Goal: Task Accomplishment & Management: Manage account settings

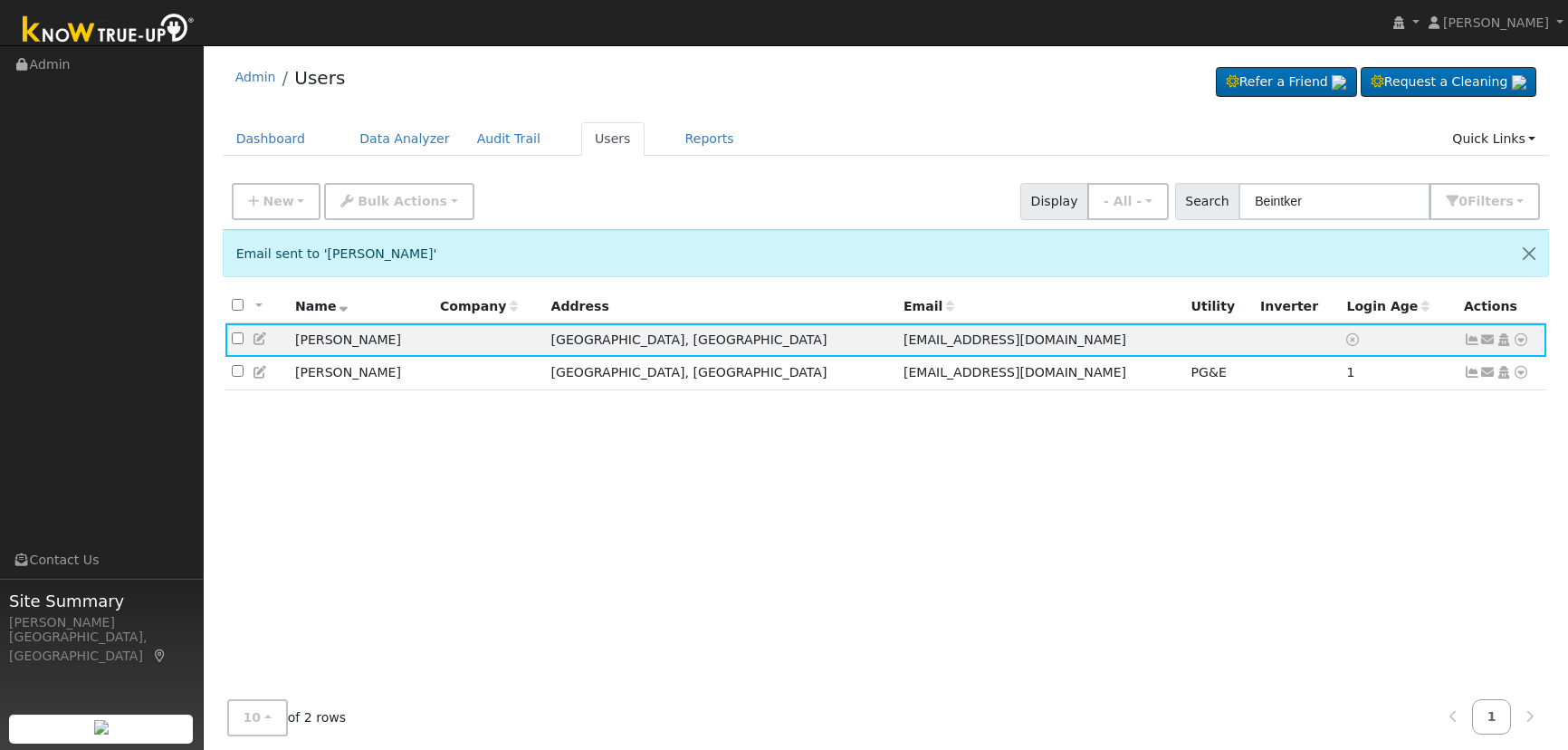
click at [1340, 178] on div "New Add User Quick Add Quick Connect Quick Convert Lead Bulk Actions Send Email…" at bounding box center [886, 198] width 1316 height 43
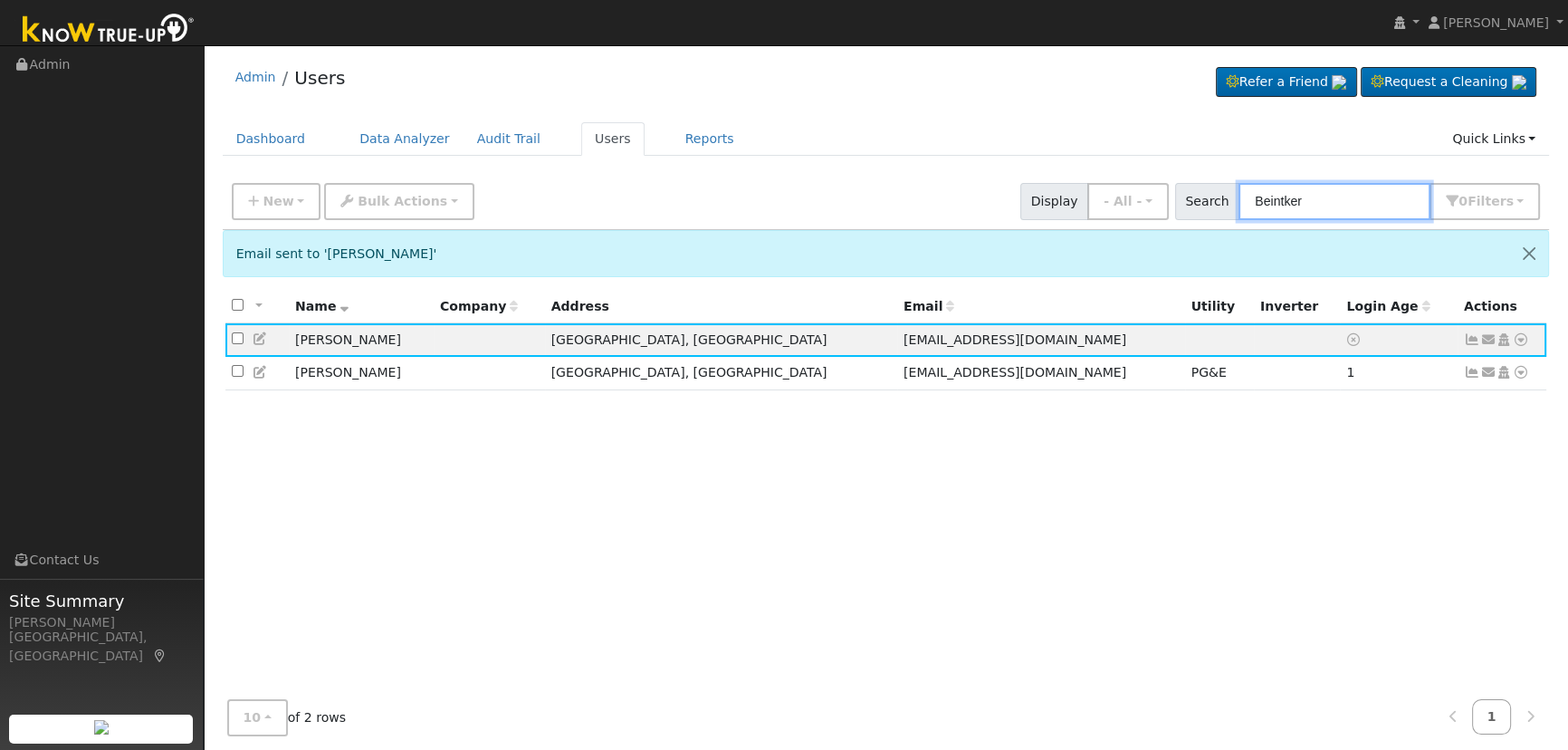
click at [1340, 200] on input "Beintker" at bounding box center [1335, 201] width 192 height 37
drag, startPoint x: 1241, startPoint y: 182, endPoint x: 1102, endPoint y: 159, distance: 140.9
click at [1104, 161] on div "Admin Users Refer a Friend Request a Cleaning" at bounding box center [886, 429] width 1346 height 750
paste input "[PERSON_NAME]"
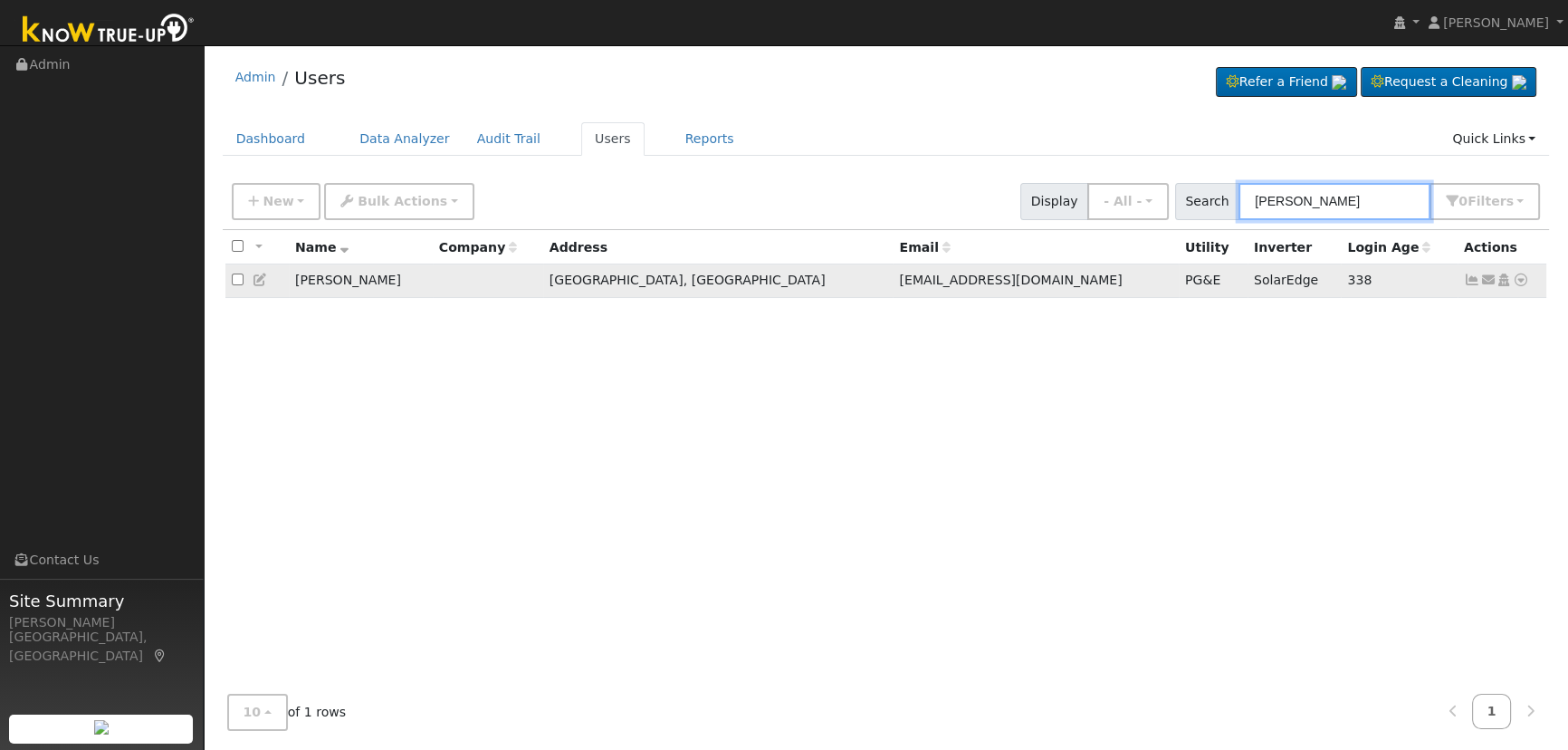
type input "[PERSON_NAME]"
click at [1471, 275] on icon at bounding box center [1472, 280] width 17 height 13
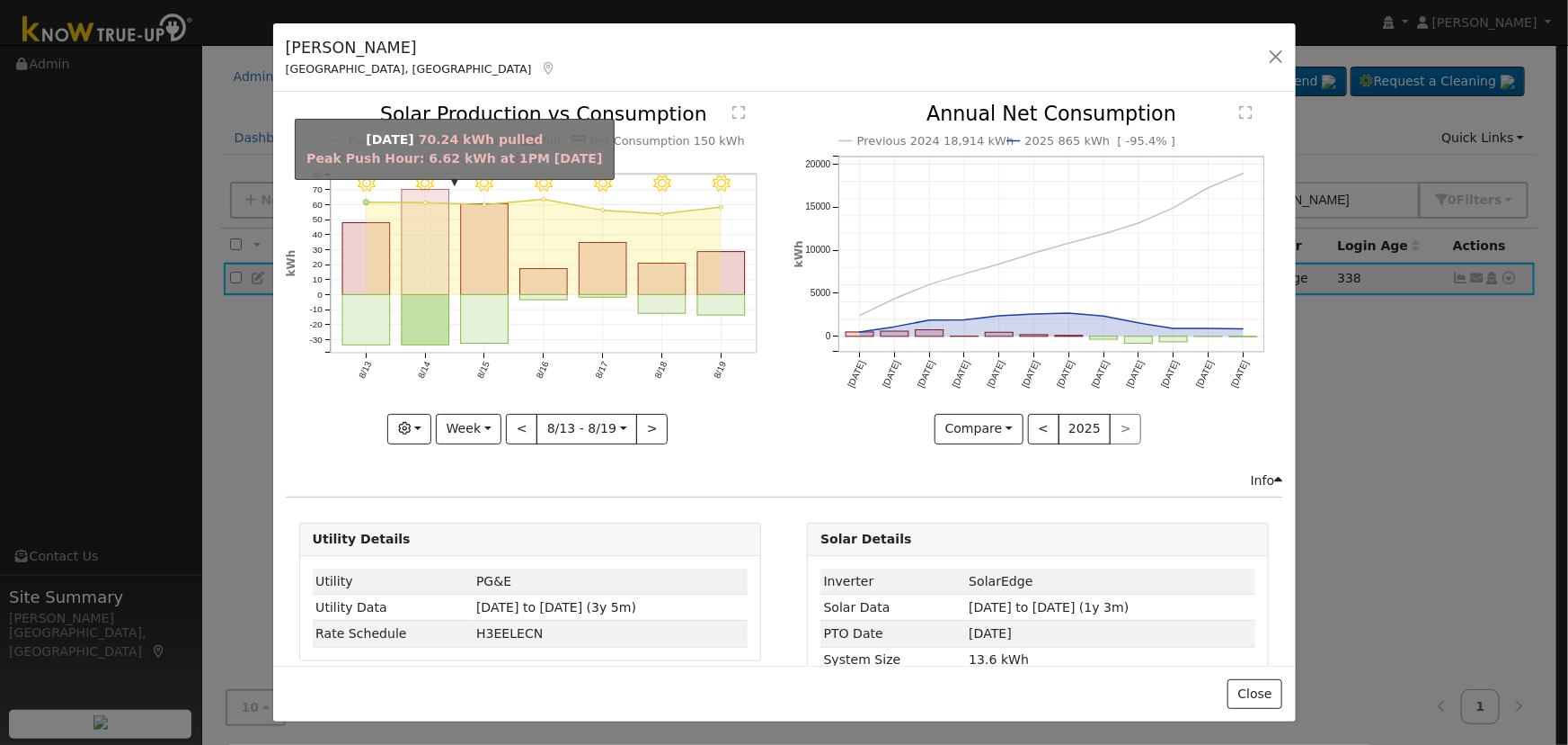
click at [411, 272] on rect "onclick=""" at bounding box center [425, 243] width 48 height 105
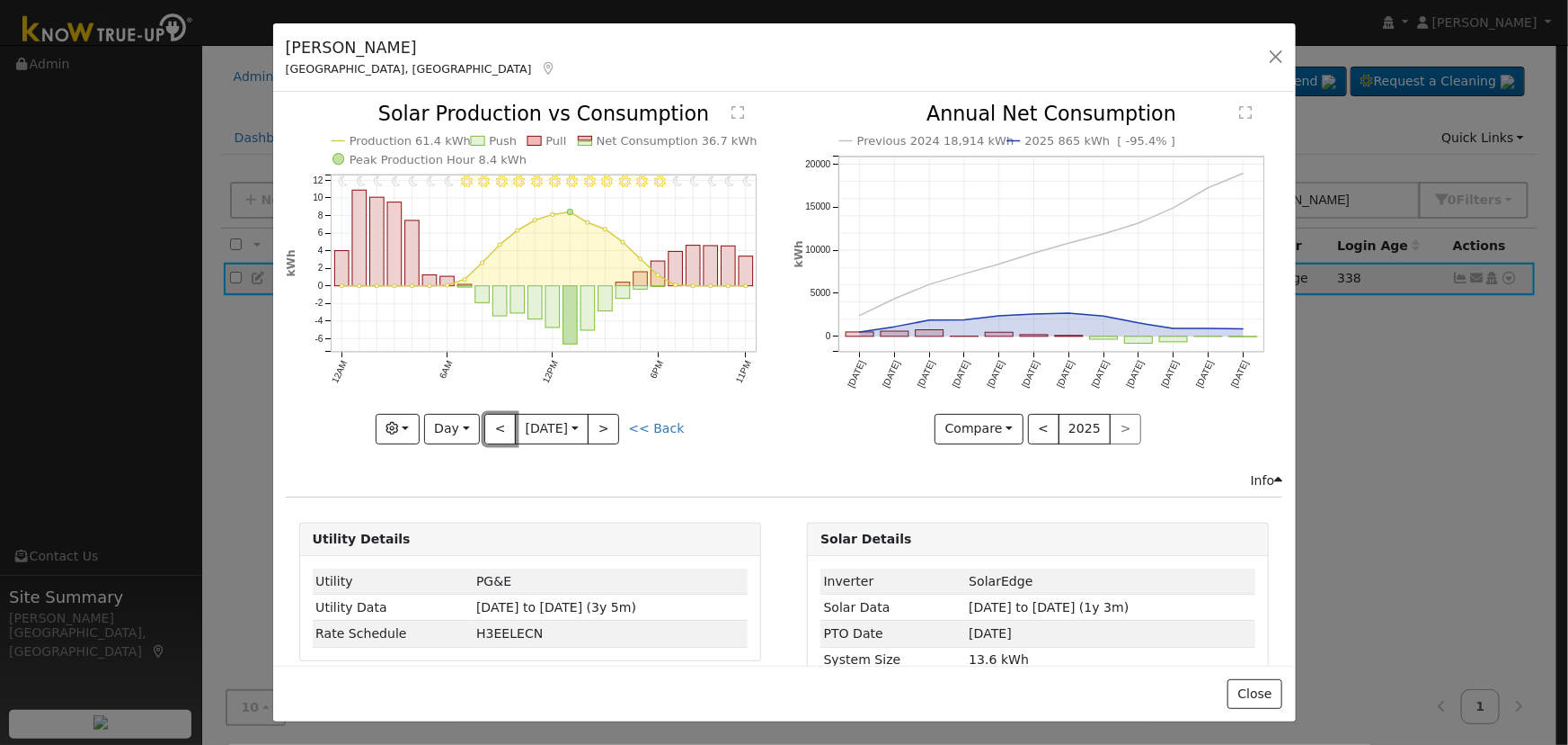
drag, startPoint x: 521, startPoint y: 333, endPoint x: 492, endPoint y: 439, distance: 109.9
click at [492, 439] on div "11PM - Clear 10PM - Clear 9PM - Clear 8PM - Clear 7PM - Clear 6PM - Clear 5PM -…" at bounding box center [529, 287] width 508 height 366
click at [493, 424] on button "<" at bounding box center [500, 428] width 31 height 30
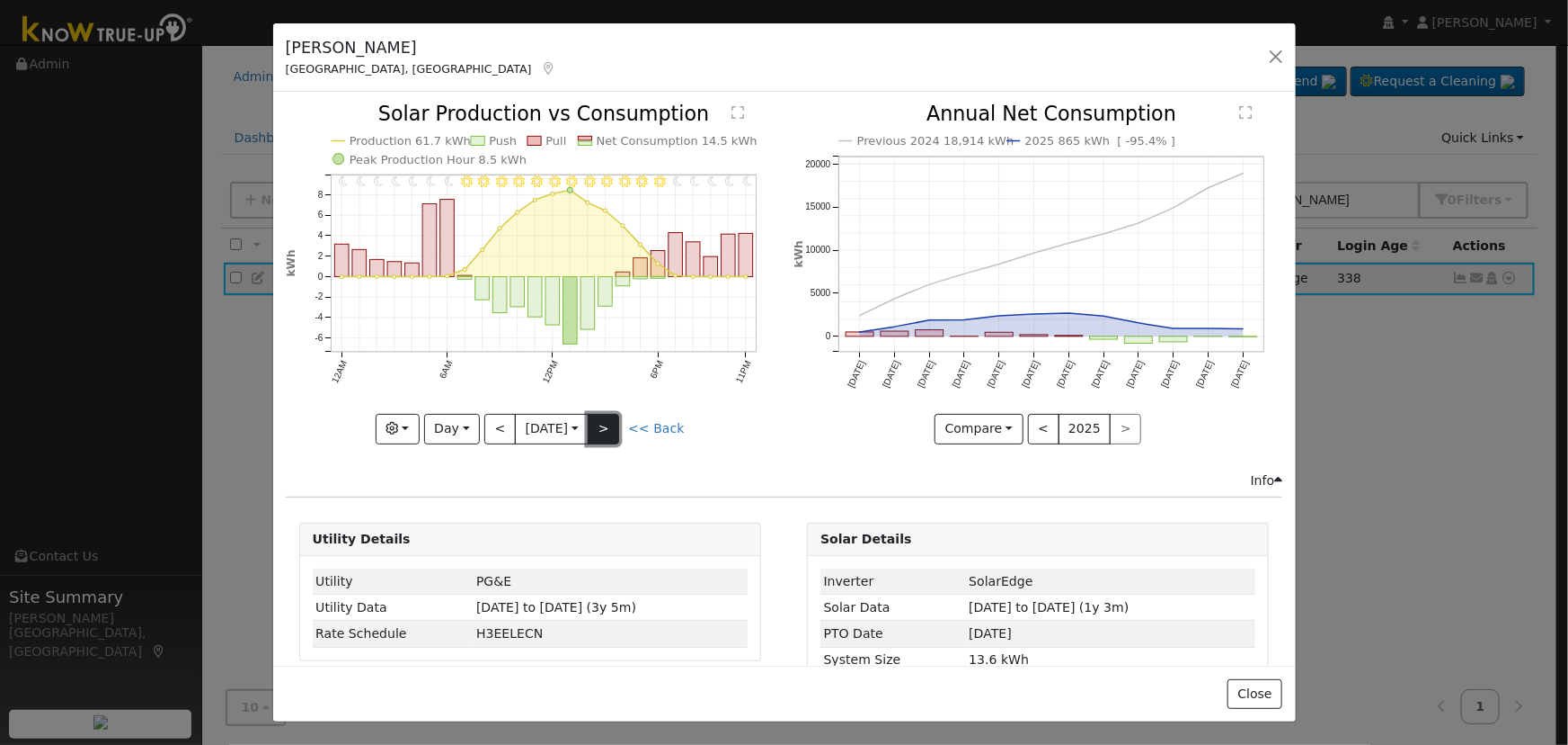
click at [610, 419] on button ">" at bounding box center [603, 428] width 31 height 30
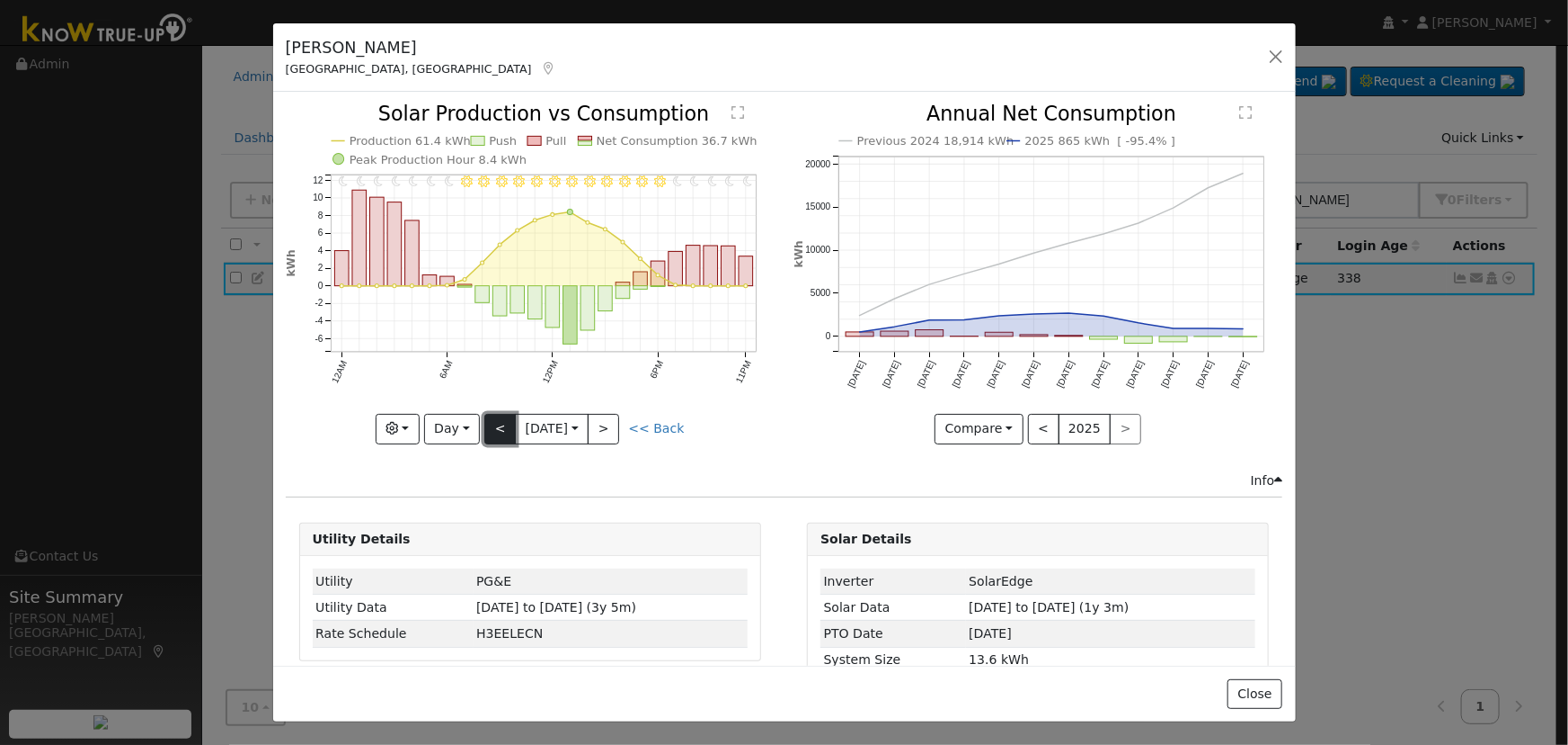
click at [504, 413] on button "<" at bounding box center [500, 428] width 31 height 30
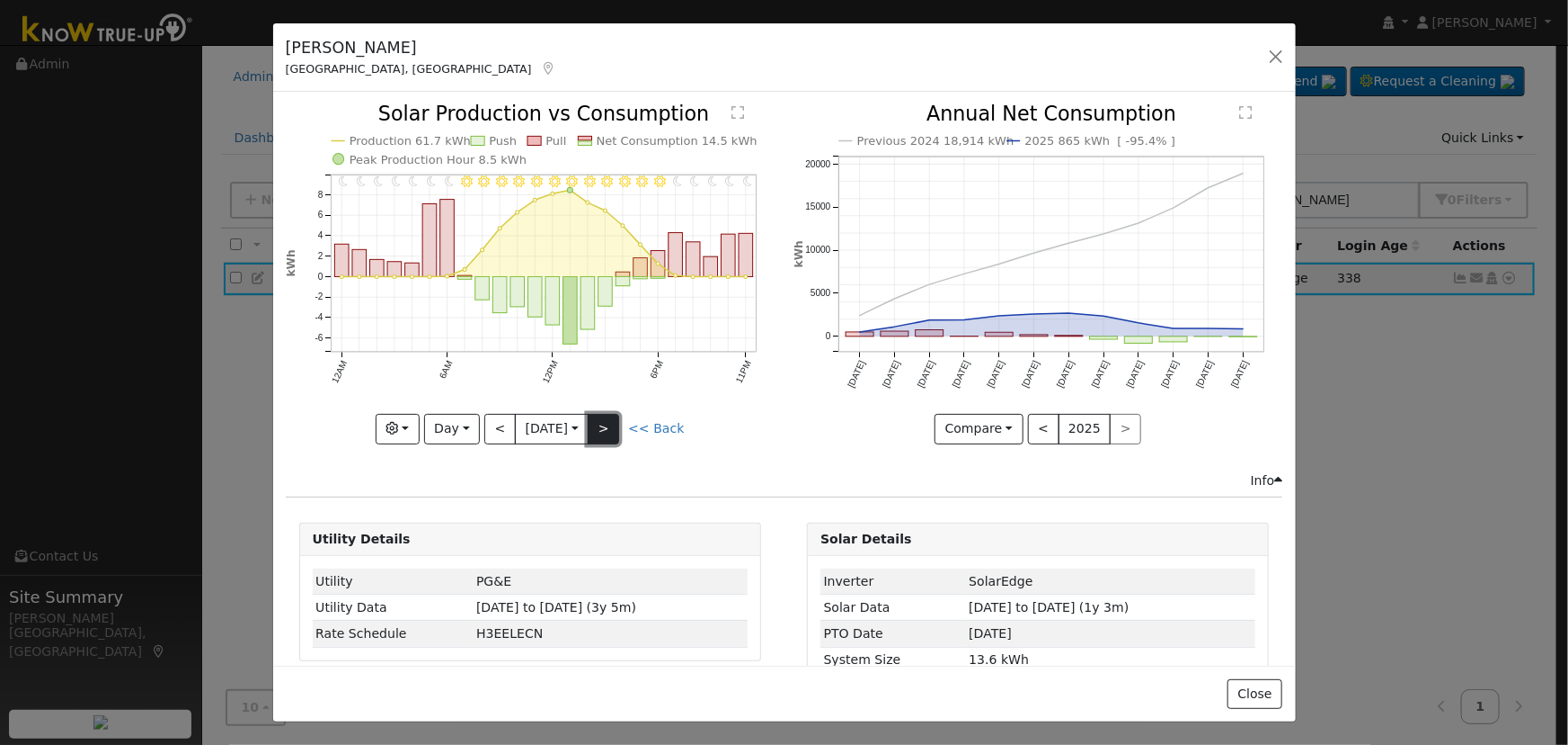
click at [599, 430] on button ">" at bounding box center [603, 428] width 31 height 30
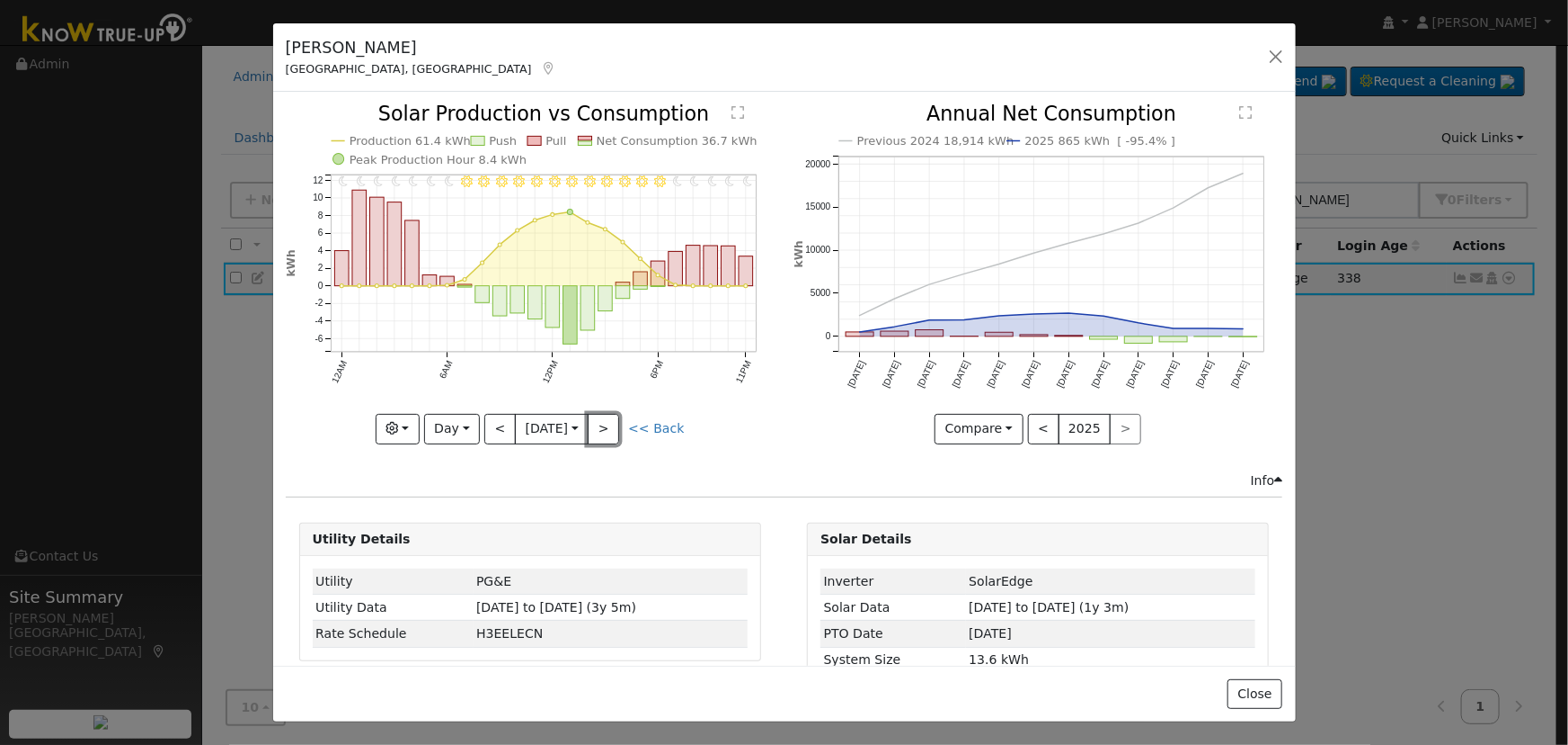
click at [599, 430] on button ">" at bounding box center [603, 428] width 31 height 30
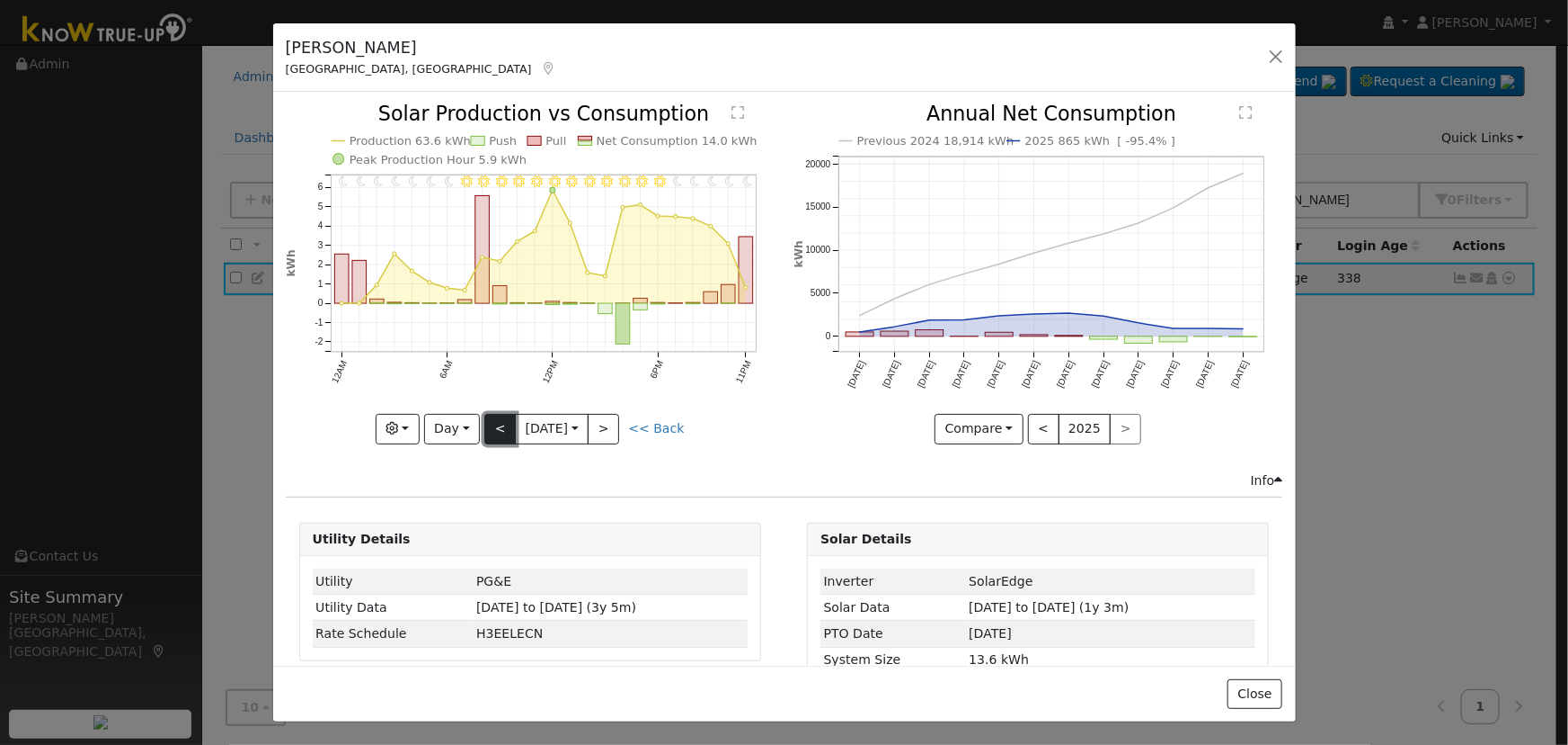
click at [489, 430] on button "<" at bounding box center [500, 428] width 31 height 30
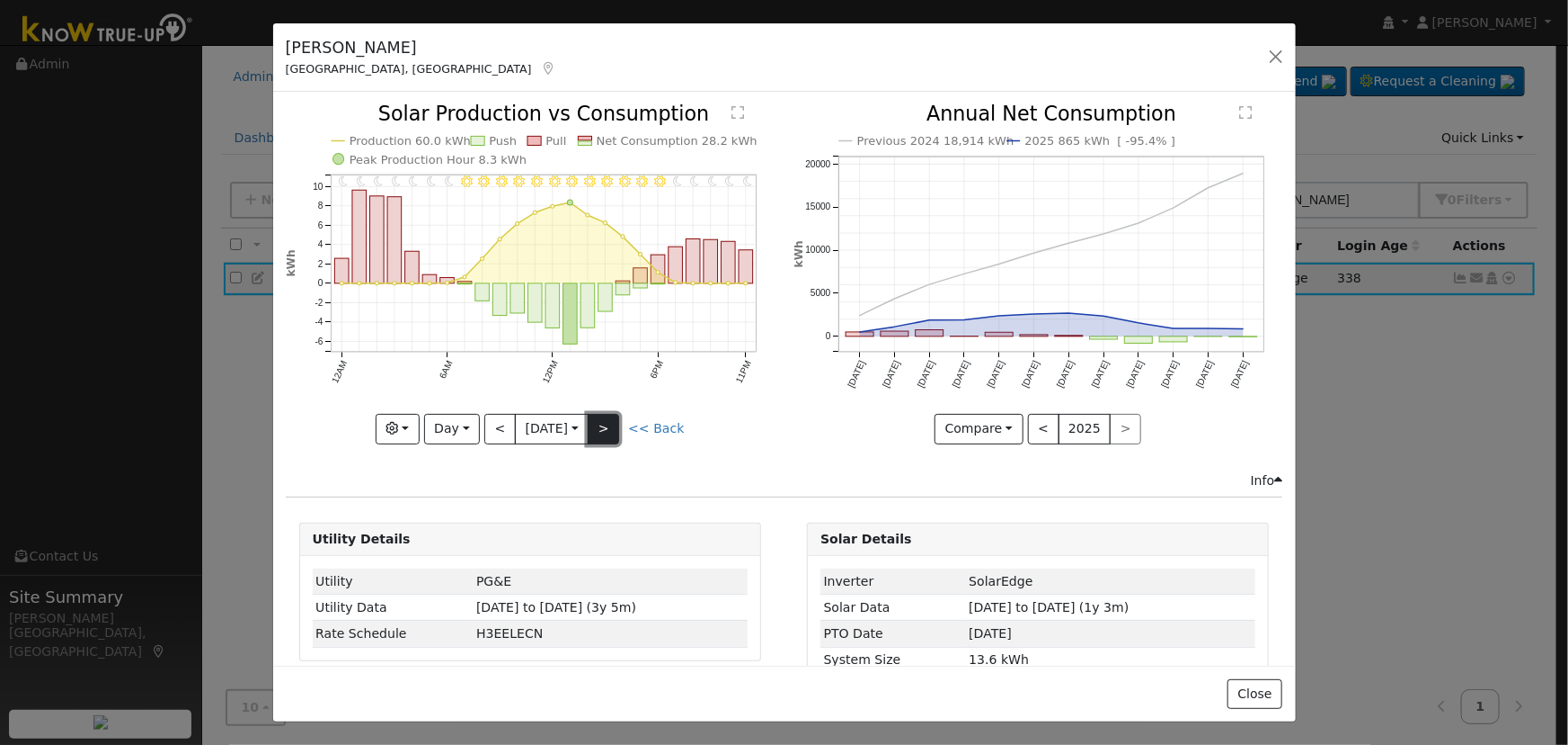
click at [598, 430] on button ">" at bounding box center [603, 428] width 31 height 30
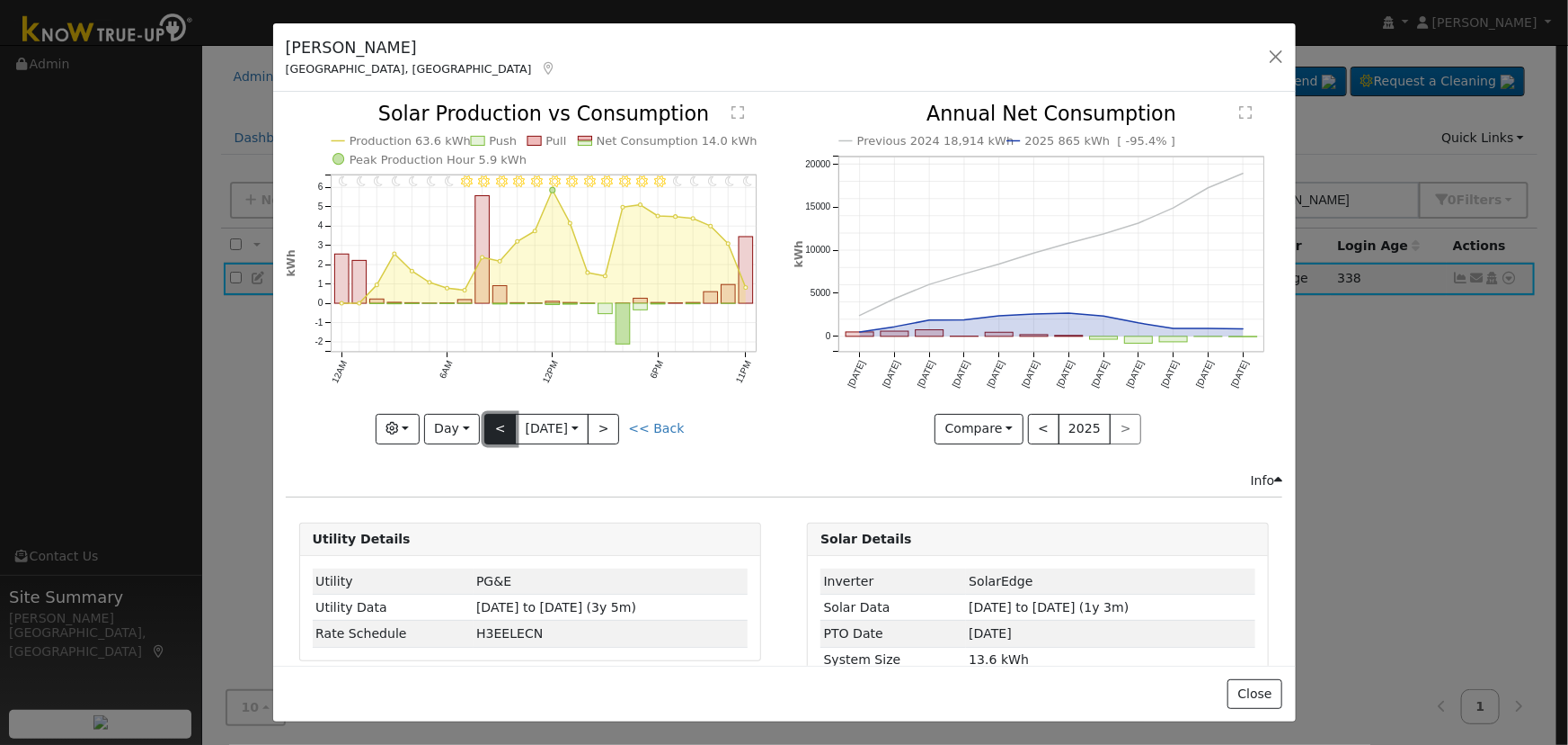
click at [489, 427] on button "<" at bounding box center [500, 428] width 31 height 30
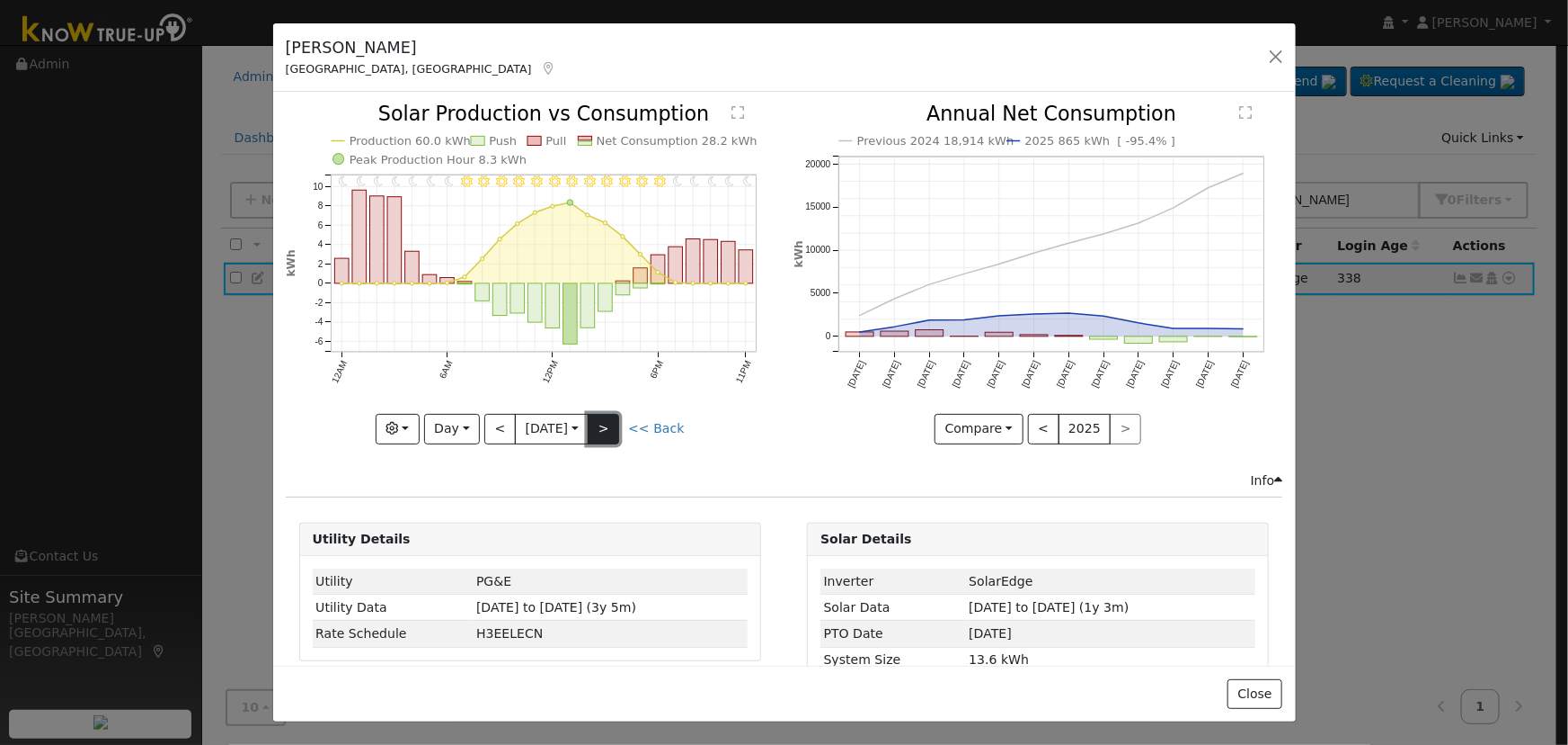
click at [602, 429] on button ">" at bounding box center [603, 428] width 31 height 30
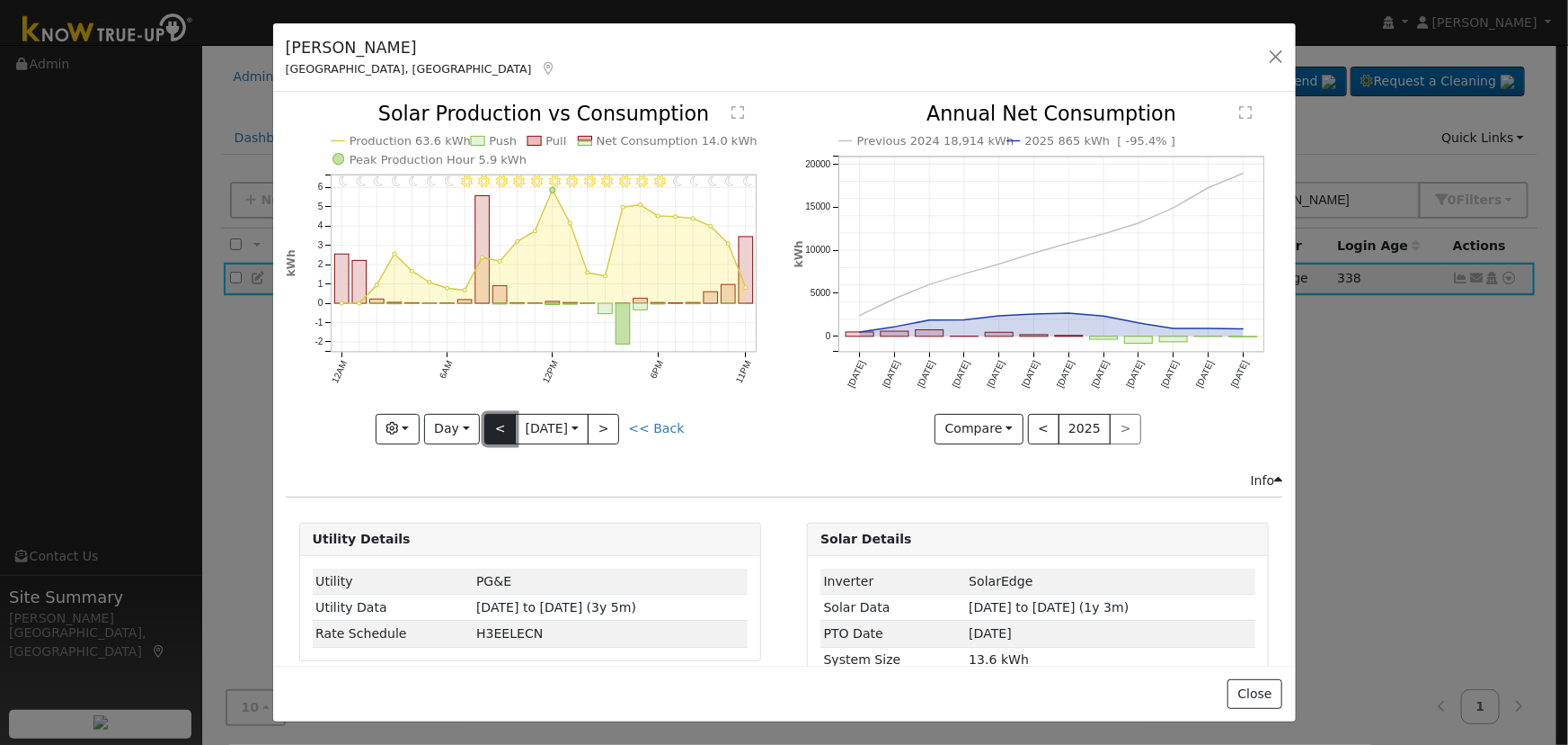
click at [493, 419] on button "<" at bounding box center [500, 428] width 31 height 30
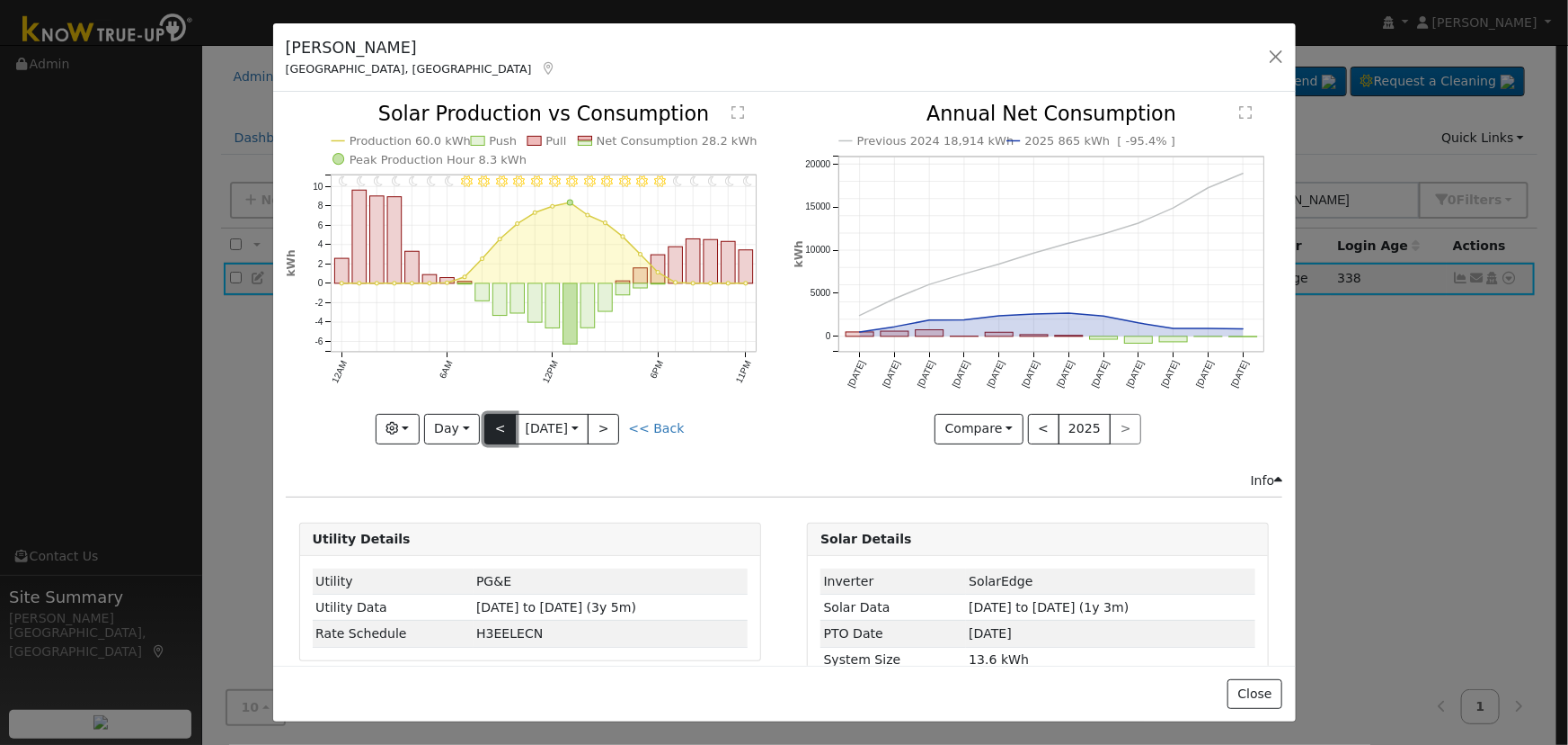
click at [494, 419] on button "<" at bounding box center [500, 428] width 31 height 30
type input "[DATE]"
